Goal: Find specific page/section: Find specific page/section

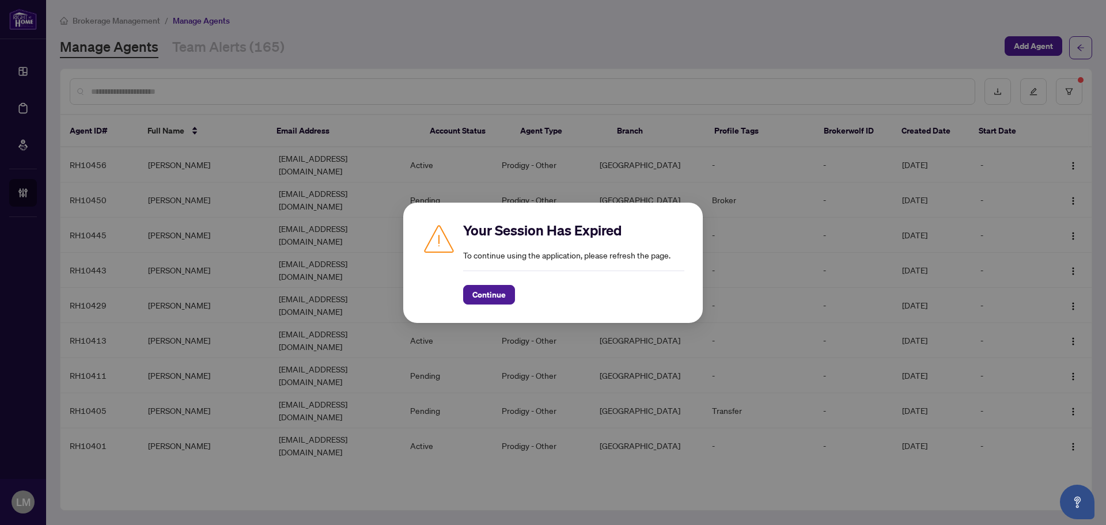
scroll to position [64, 0]
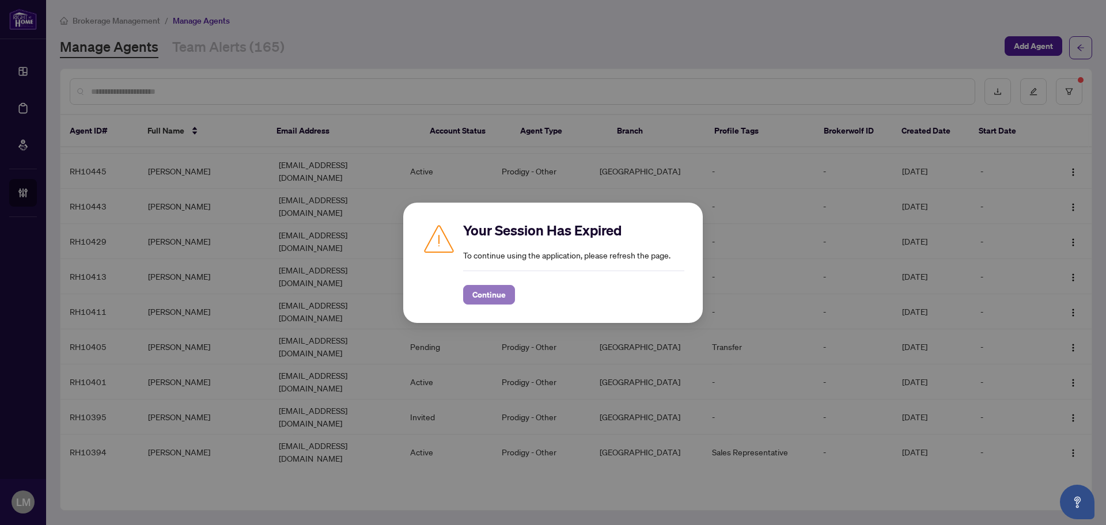
click at [490, 298] on span "Continue" at bounding box center [488, 295] width 33 height 18
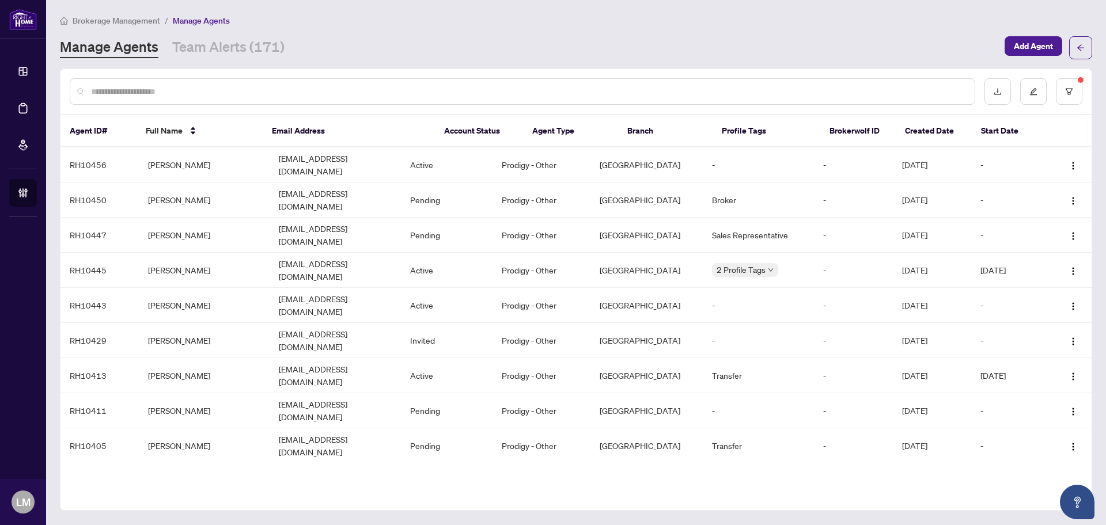
click at [246, 79] on div at bounding box center [522, 91] width 905 height 26
click at [263, 94] on input "text" at bounding box center [528, 91] width 874 height 13
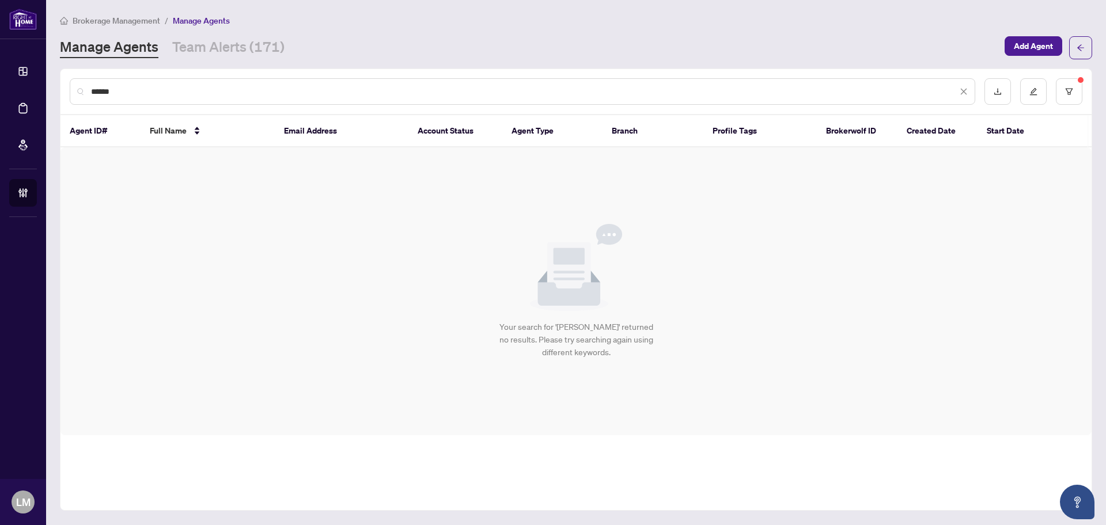
type input "******"
click at [1070, 92] on icon "filter" at bounding box center [1069, 92] width 8 height 8
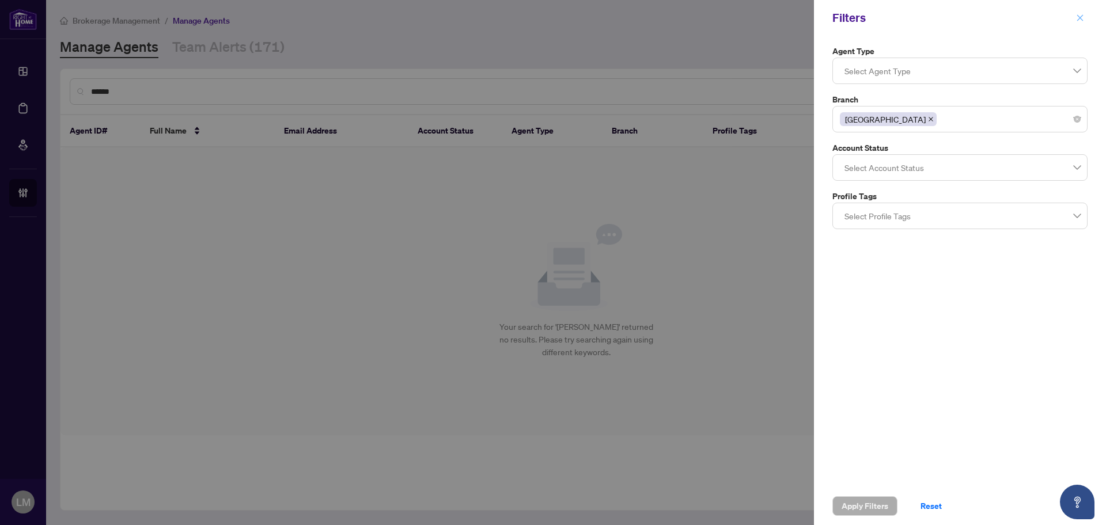
click at [1081, 19] on icon "close" at bounding box center [1080, 17] width 6 height 6
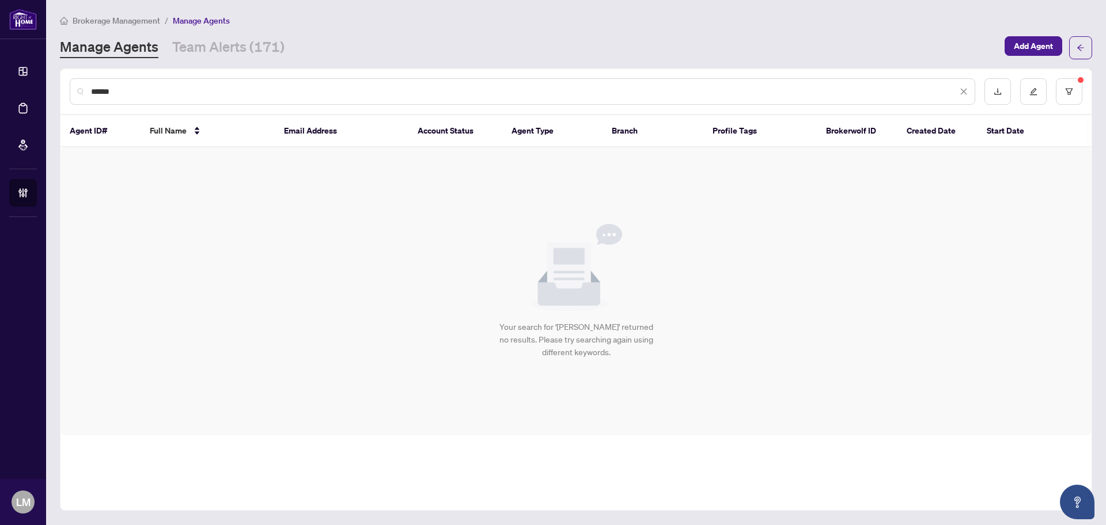
click at [963, 91] on icon "close" at bounding box center [964, 92] width 8 height 8
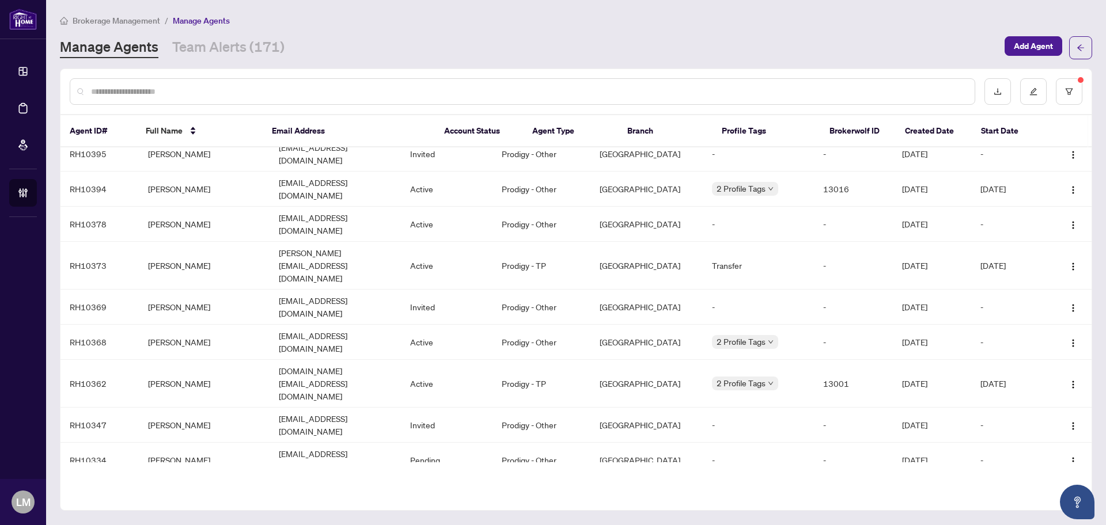
scroll to position [216, 0]
